Goal: Information Seeking & Learning: Learn about a topic

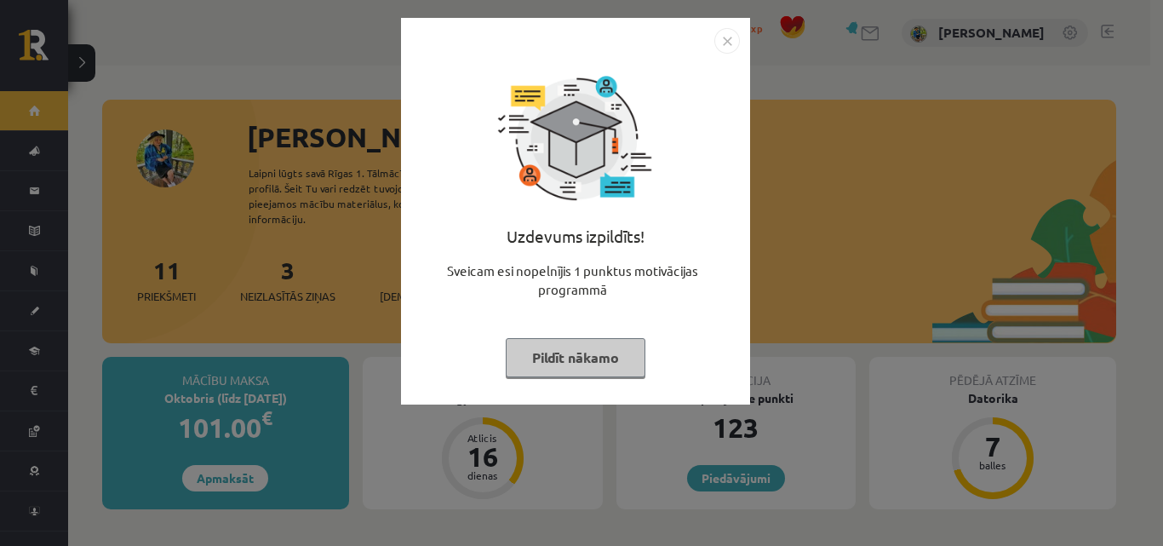
click at [569, 351] on button "Pildīt nākamo" at bounding box center [576, 357] width 140 height 39
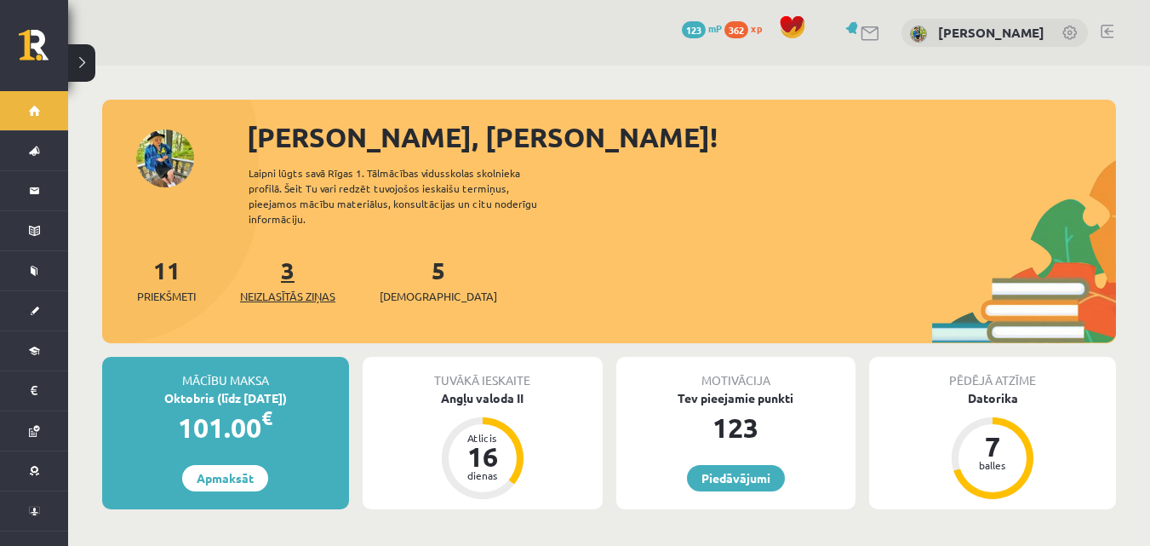
click at [288, 260] on link "3 Neizlasītās ziņas" at bounding box center [287, 279] width 95 height 50
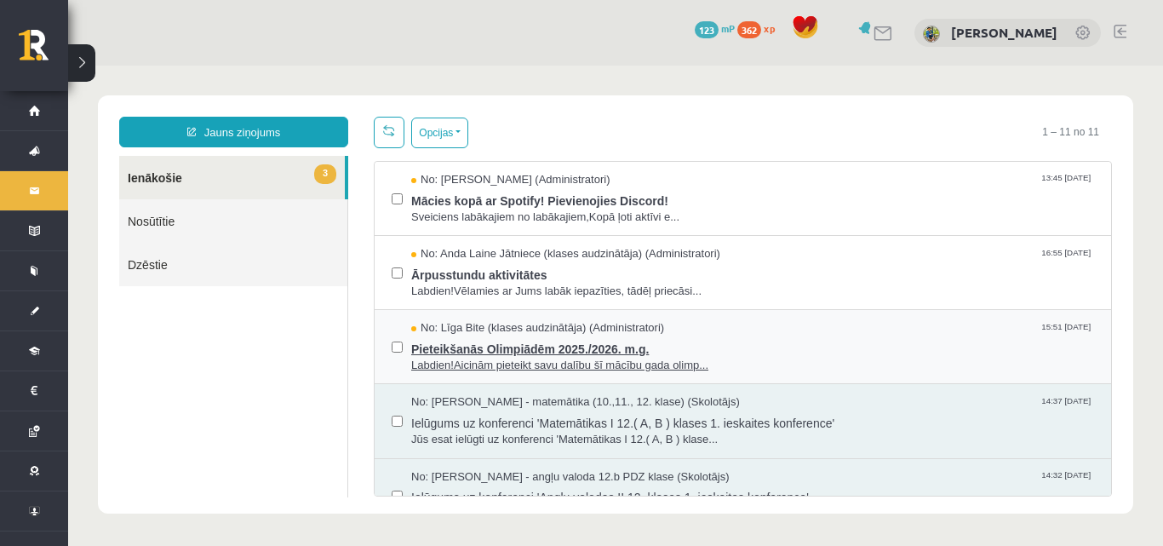
click at [525, 345] on span "Pieteikšanās Olimpiādēm 2025./2026. m.g." at bounding box center [752, 346] width 683 height 21
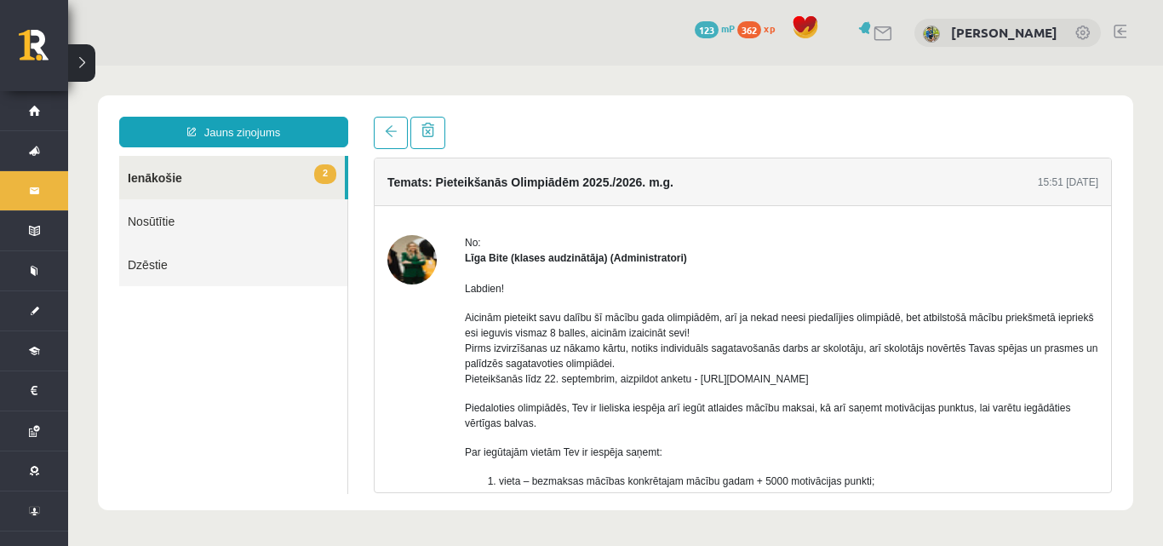
click at [245, 178] on link "2 Ienākošie" at bounding box center [232, 177] width 226 height 43
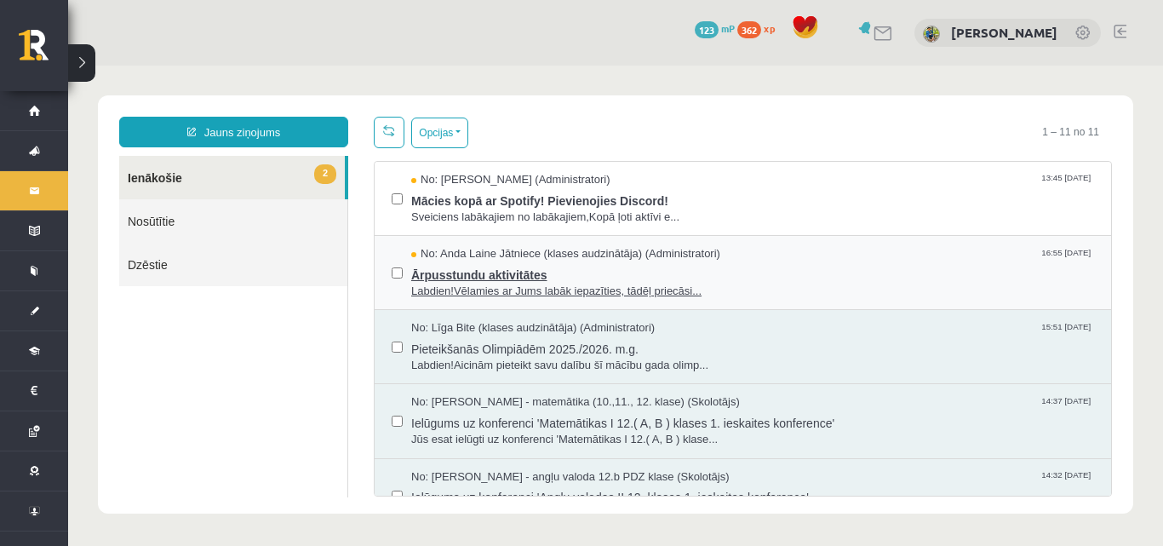
click at [467, 273] on span "Ārpusstundu aktivitātes" at bounding box center [752, 272] width 683 height 21
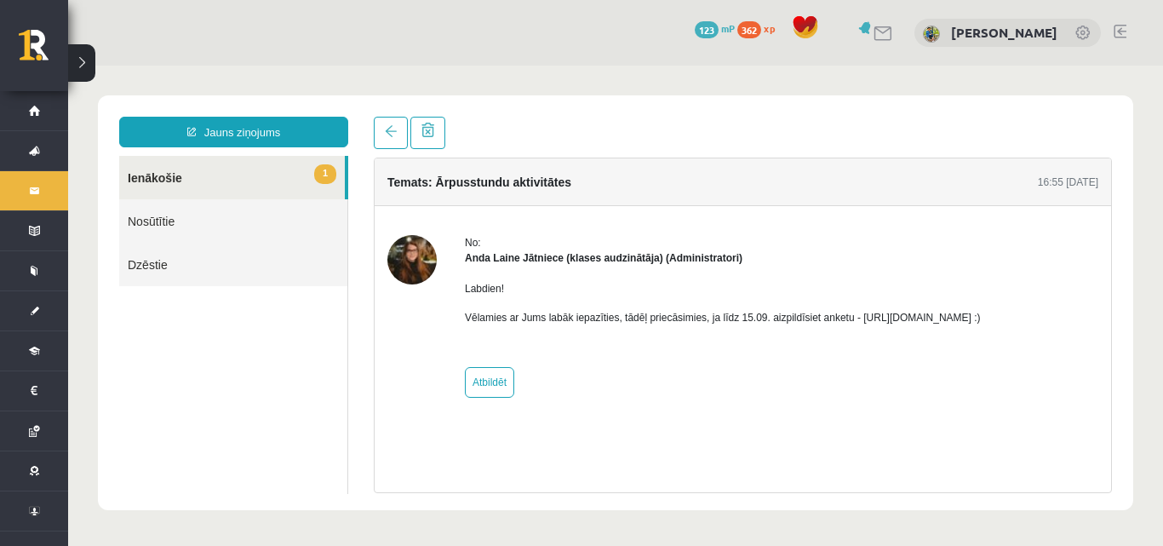
click at [236, 181] on link "1 Ienākošie" at bounding box center [232, 177] width 226 height 43
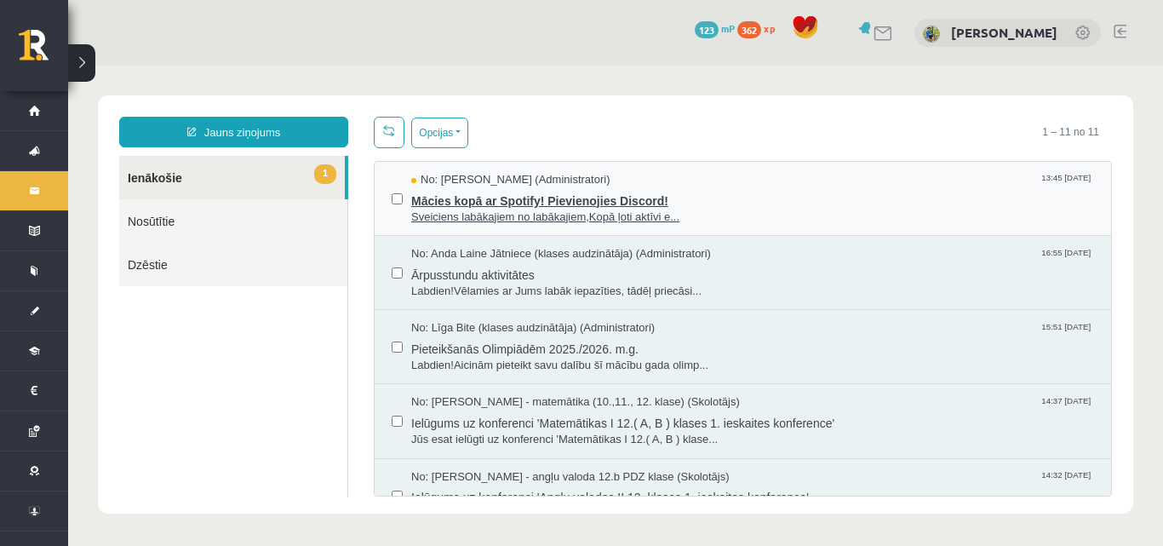
click at [506, 218] on span "Sveiciens labākajiem no labākajiem,Kopā ļoti aktīvi e..." at bounding box center [752, 217] width 683 height 16
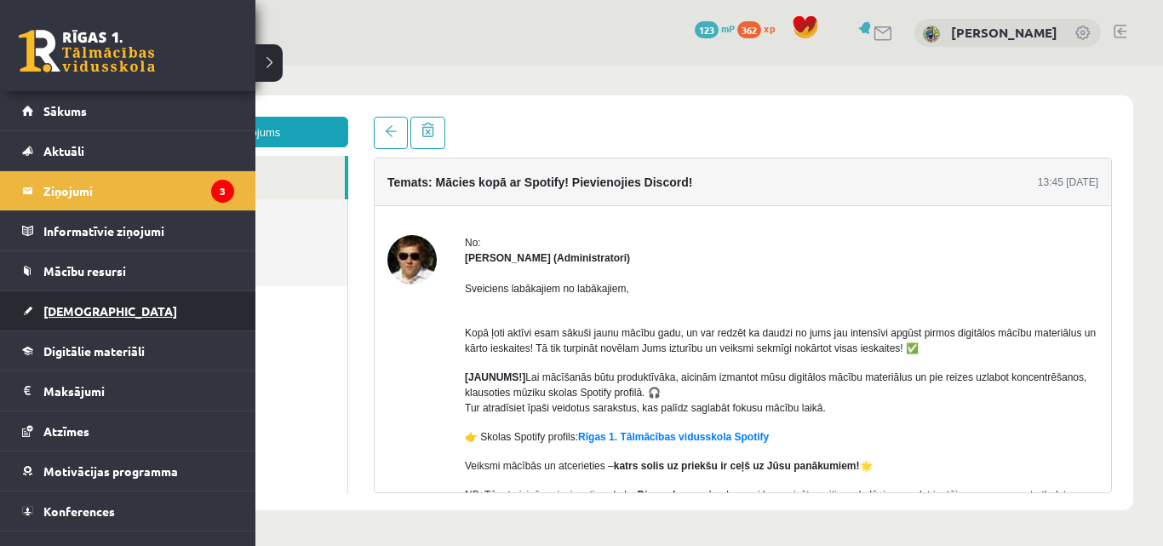
click at [84, 304] on span "[DEMOGRAPHIC_DATA]" at bounding box center [110, 310] width 134 height 15
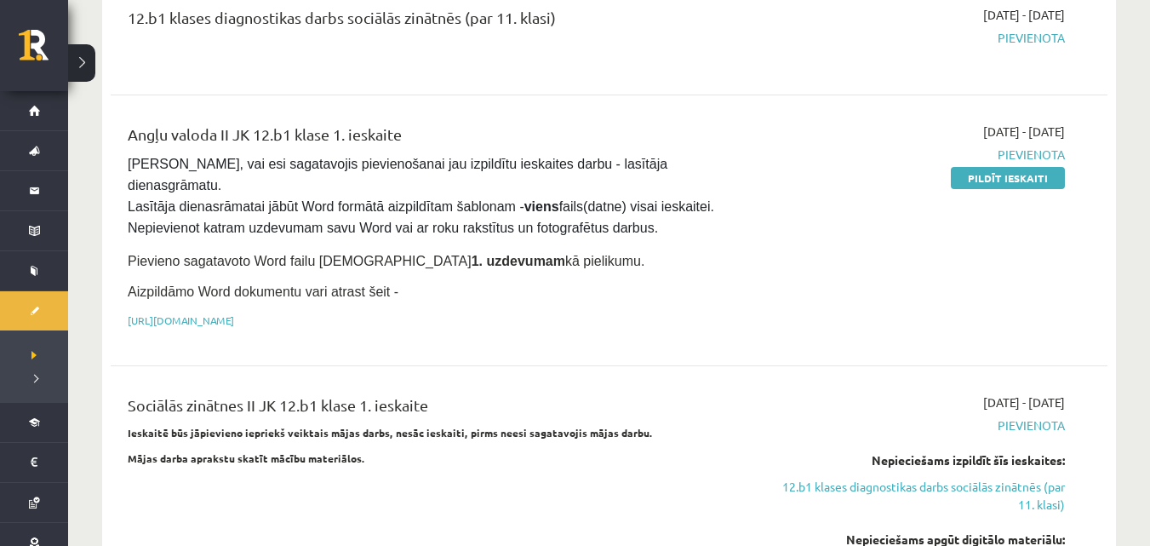
scroll to position [255, 0]
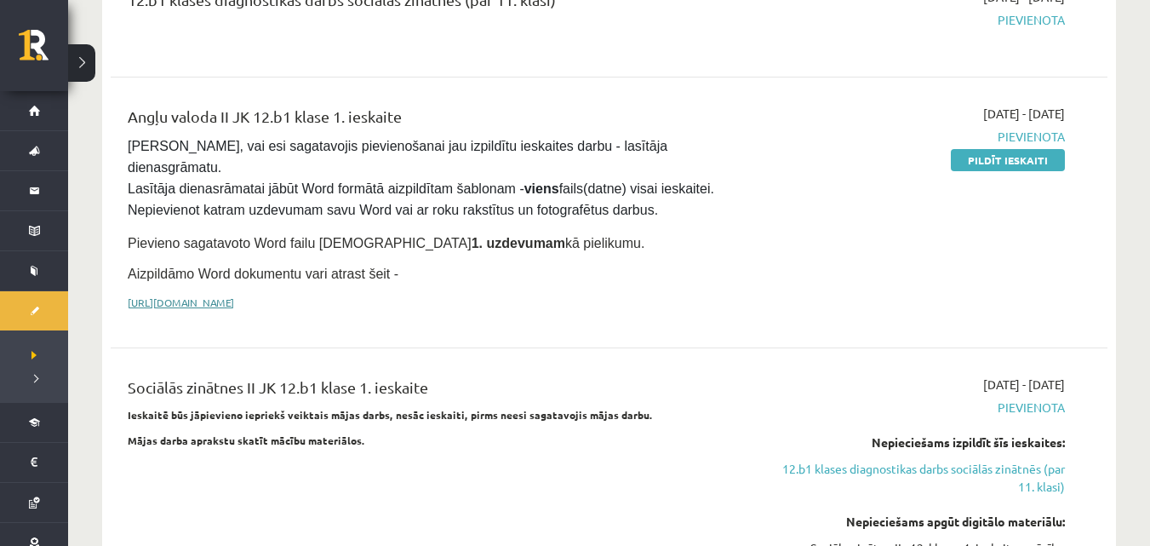
click at [234, 295] on link "https://drive.google.com/drive/folders/1IHE_ip15KOAbO2Se1NDGwZ2e__vlzPUf?usp=sh…" at bounding box center [181, 302] width 106 height 14
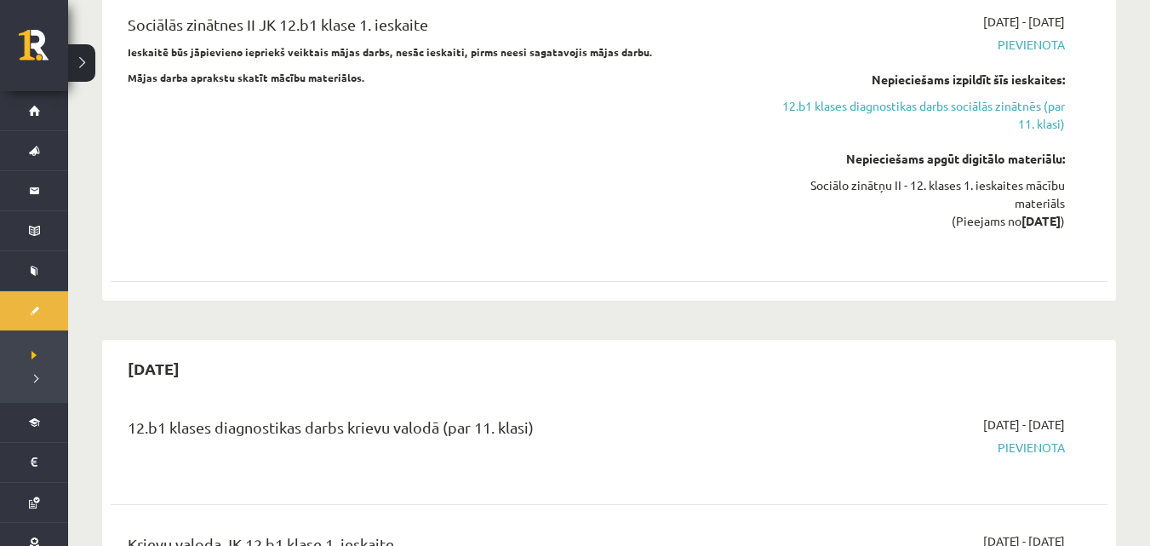
scroll to position [596, 0]
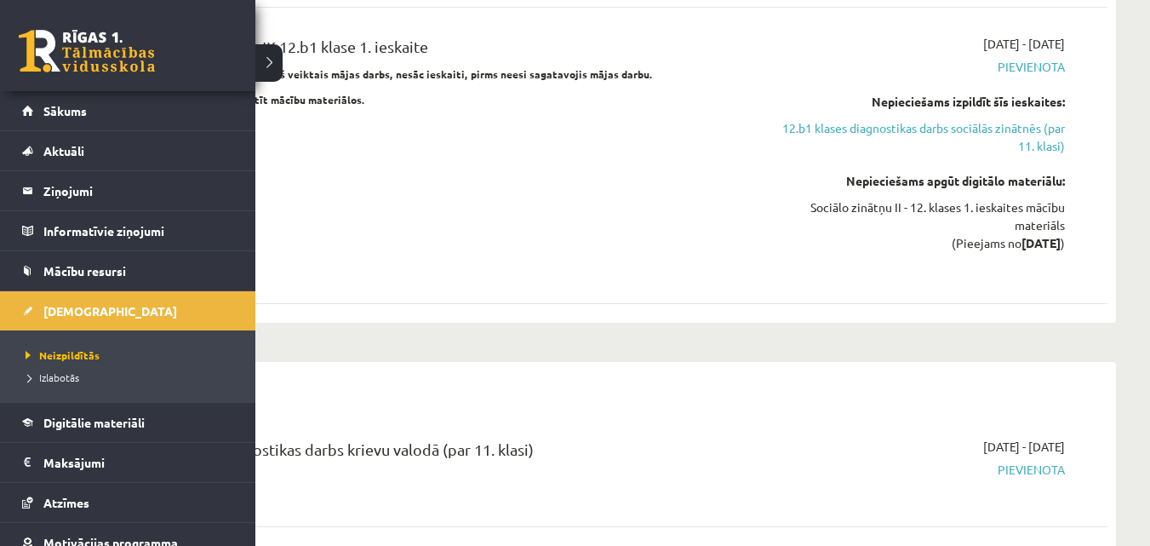
click at [83, 62] on link at bounding box center [87, 51] width 136 height 43
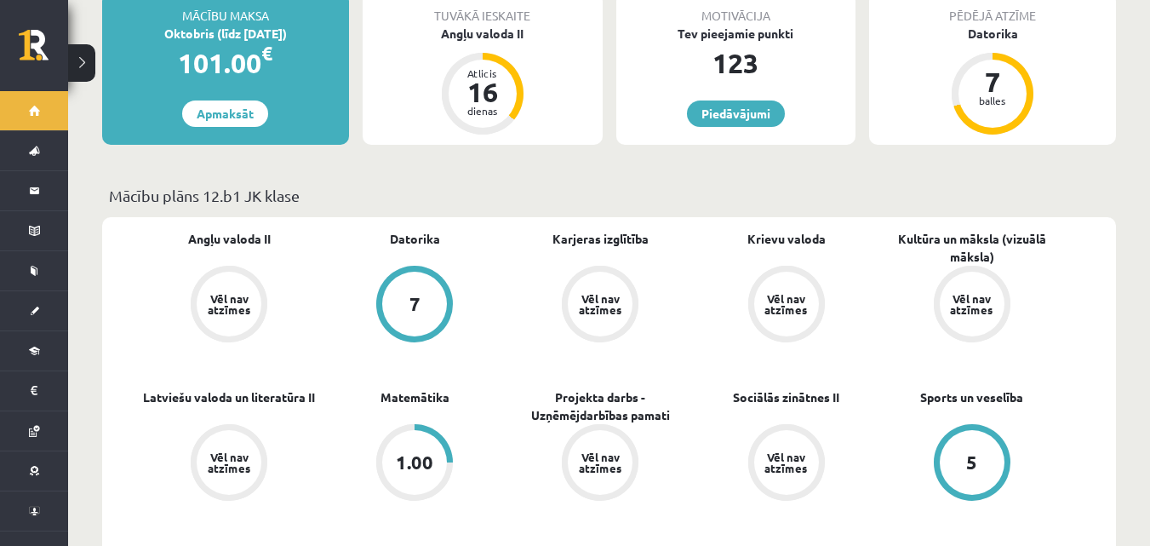
scroll to position [85, 0]
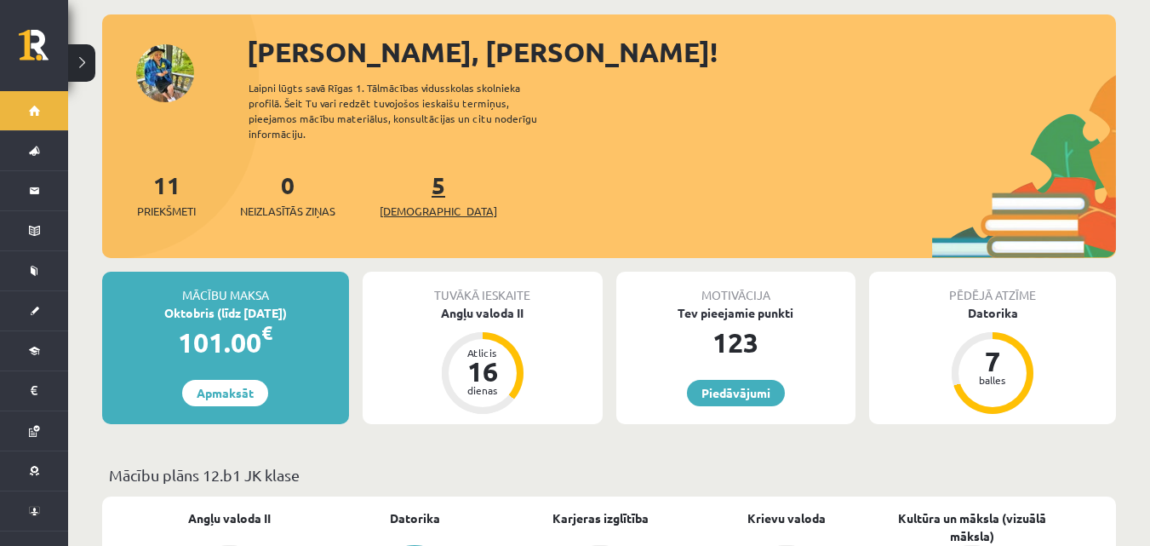
click at [413, 203] on span "[DEMOGRAPHIC_DATA]" at bounding box center [438, 211] width 117 height 17
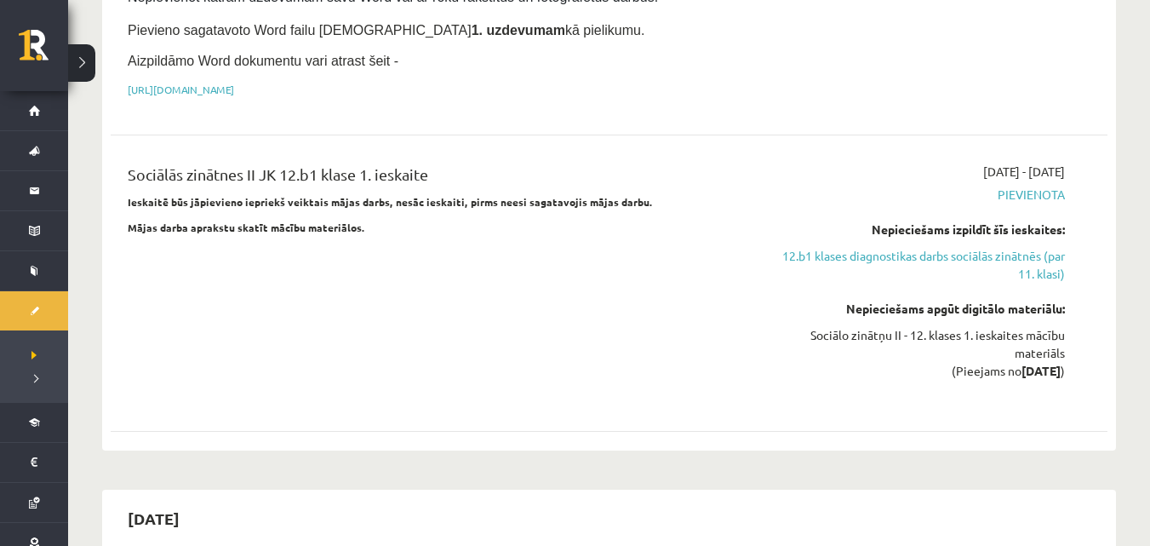
scroll to position [511, 0]
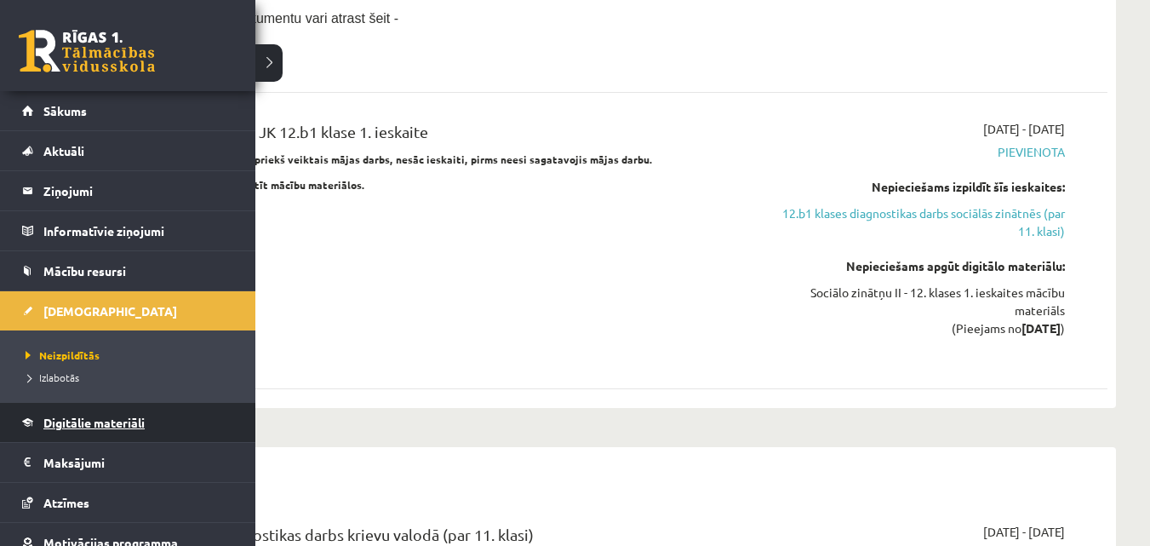
click at [124, 409] on link "Digitālie materiāli" at bounding box center [128, 422] width 212 height 39
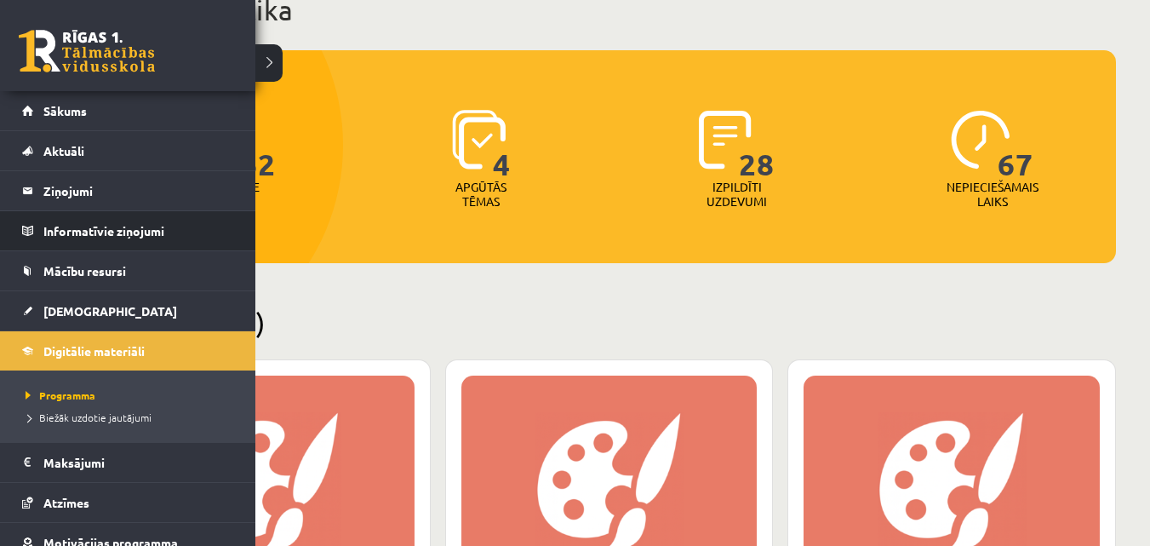
scroll to position [106, 0]
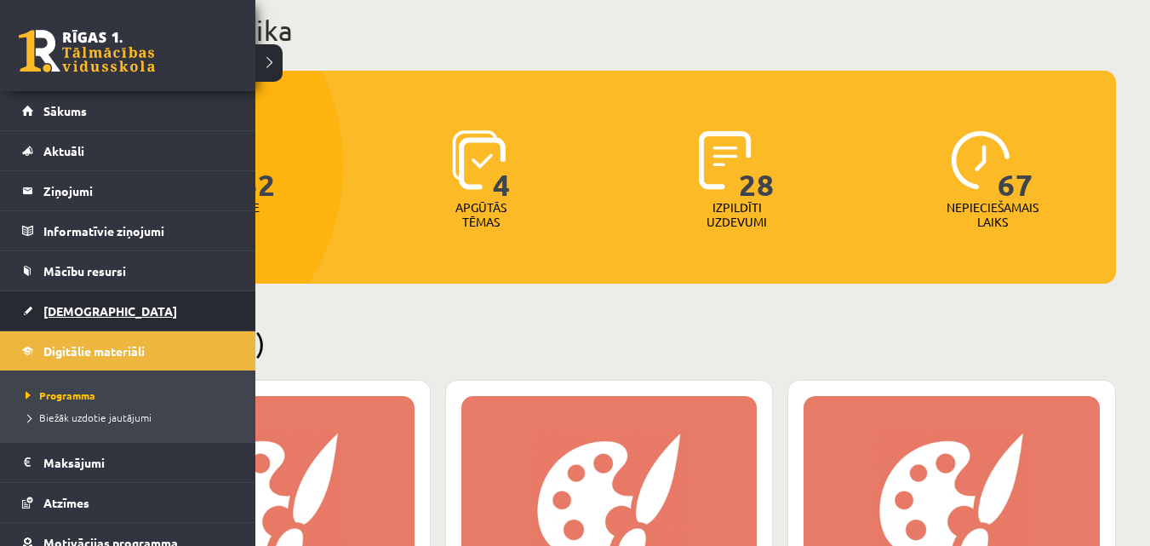
click at [86, 306] on span "[DEMOGRAPHIC_DATA]" at bounding box center [110, 310] width 134 height 15
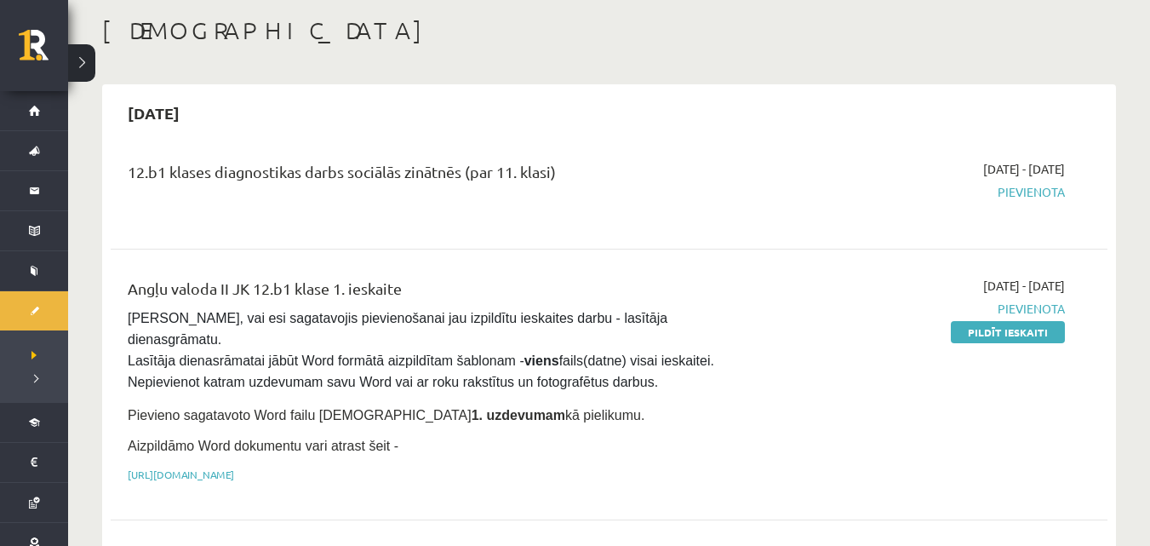
scroll to position [255, 0]
